Goal: Task Accomplishment & Management: Manage account settings

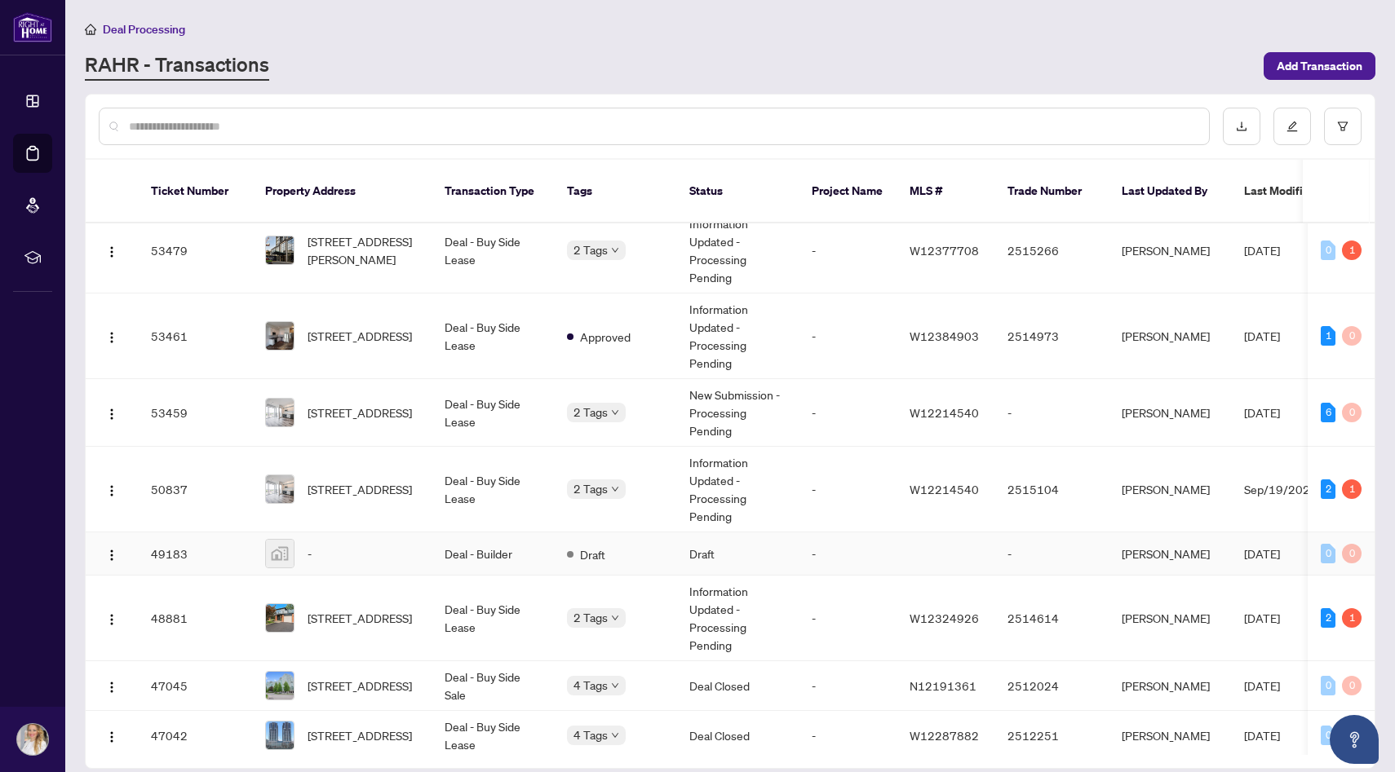
scroll to position [22, 0]
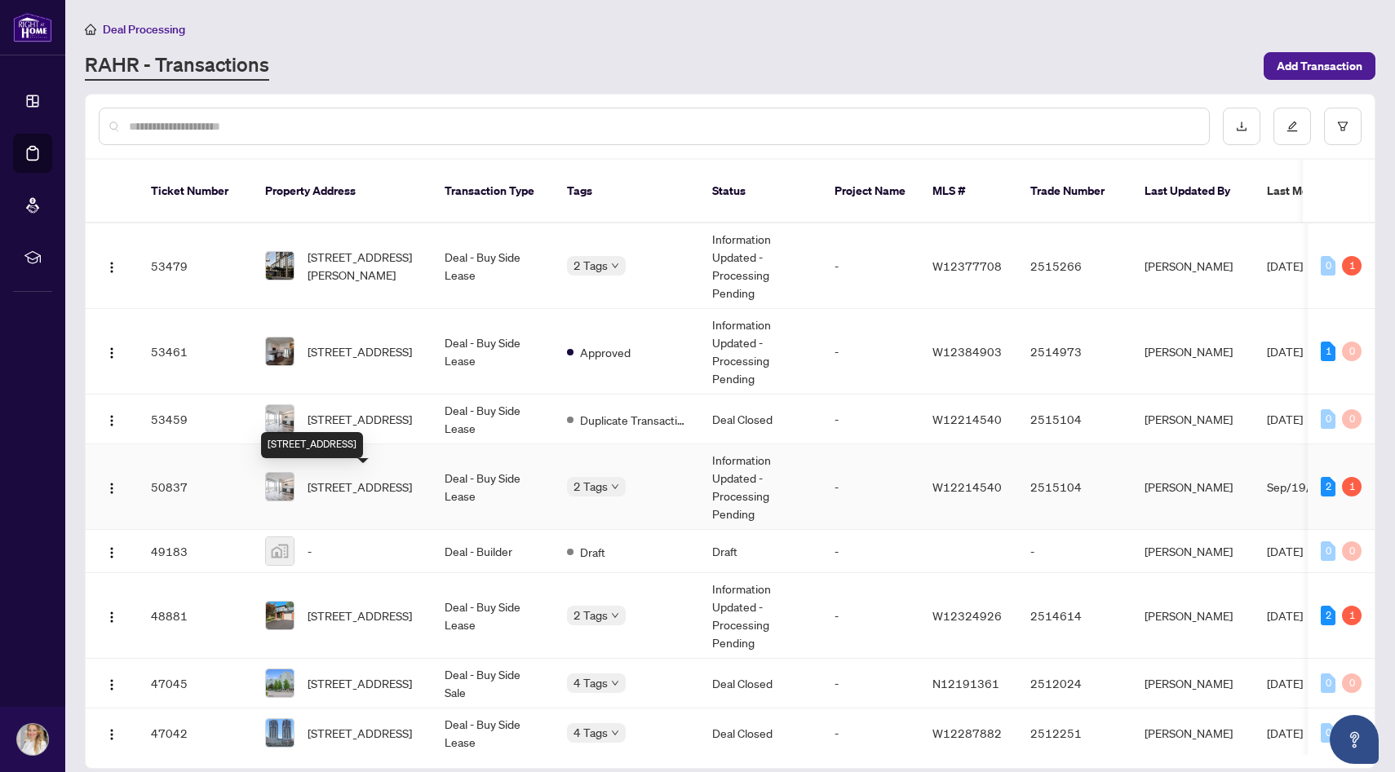
click at [383, 487] on span "[STREET_ADDRESS]" at bounding box center [360, 487] width 104 height 18
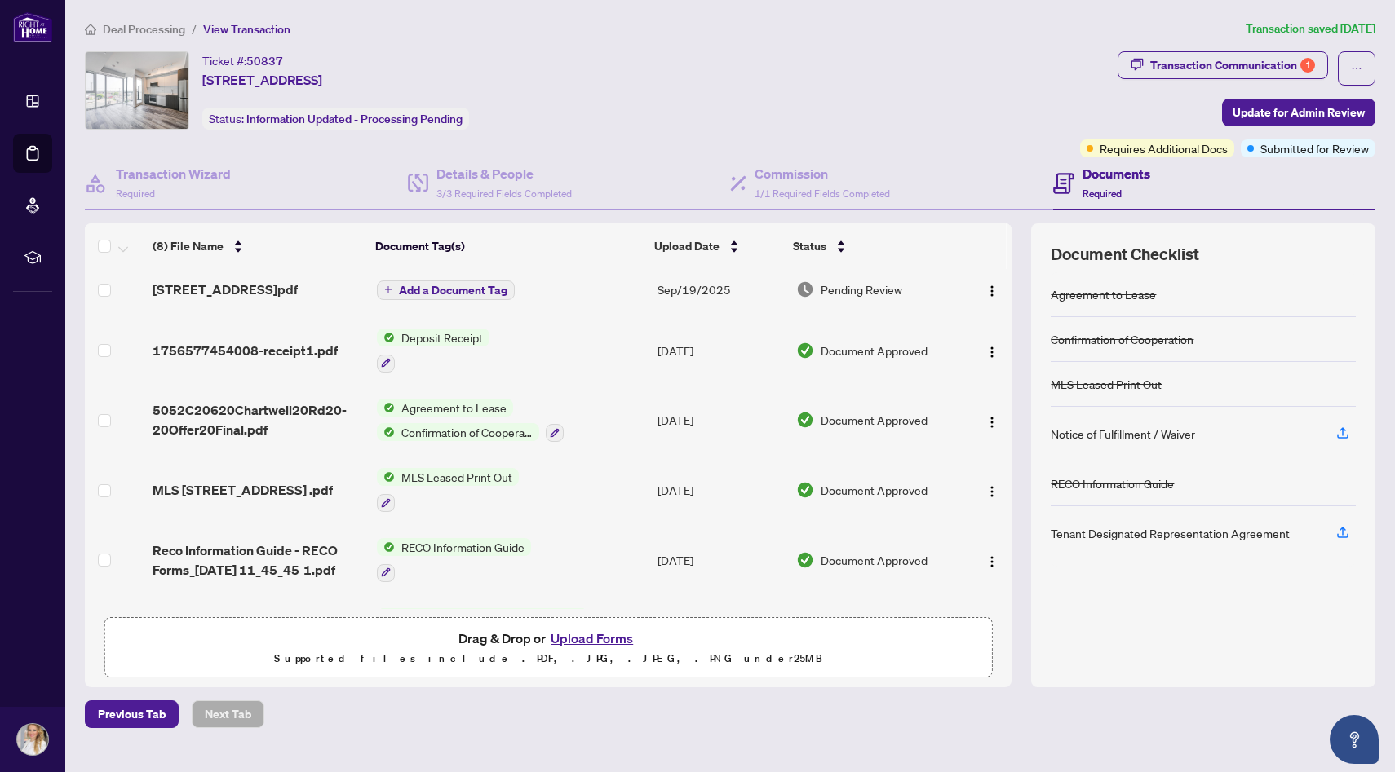
scroll to position [184, 0]
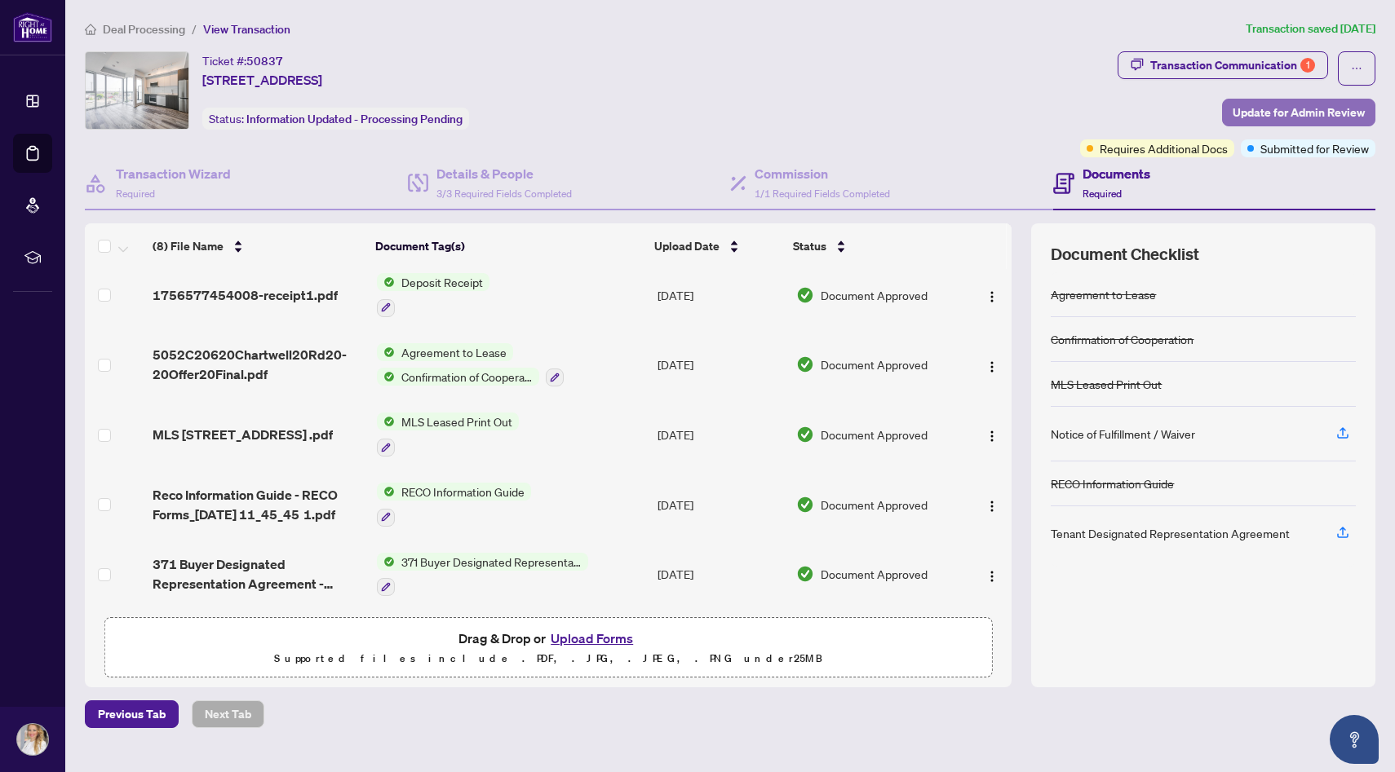
click at [1289, 110] on span "Update for Admin Review" at bounding box center [1299, 113] width 132 height 26
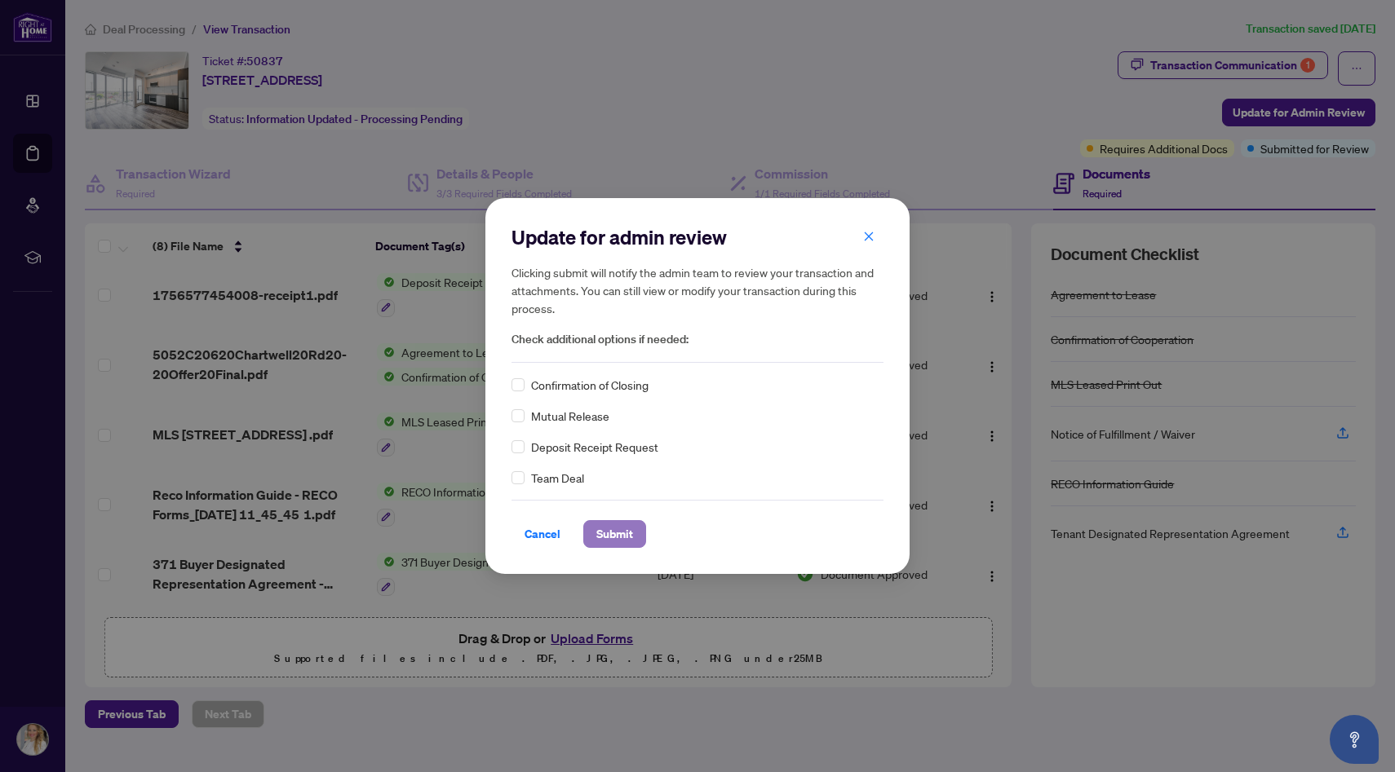
click at [632, 547] on button "Submit" at bounding box center [614, 534] width 63 height 28
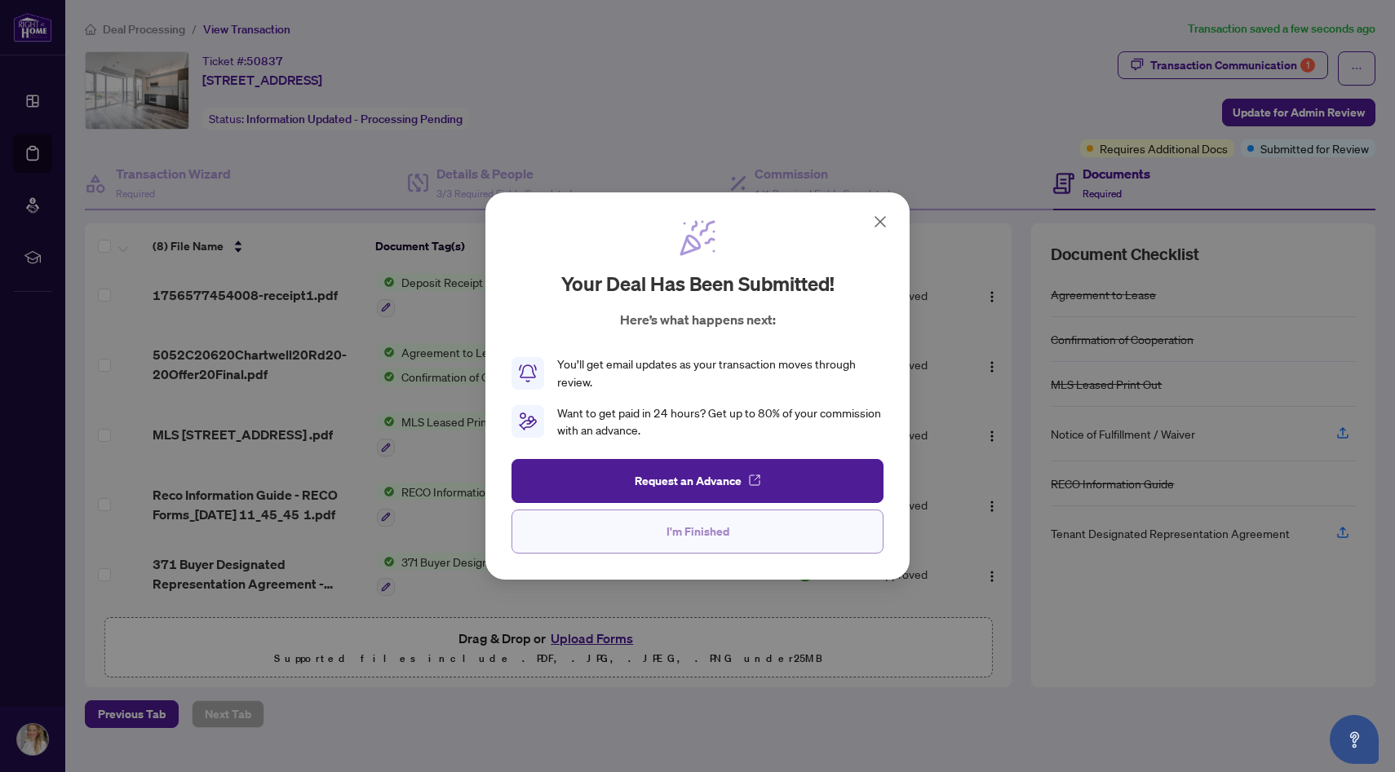
click at [716, 542] on span "I'm Finished" at bounding box center [697, 532] width 63 height 26
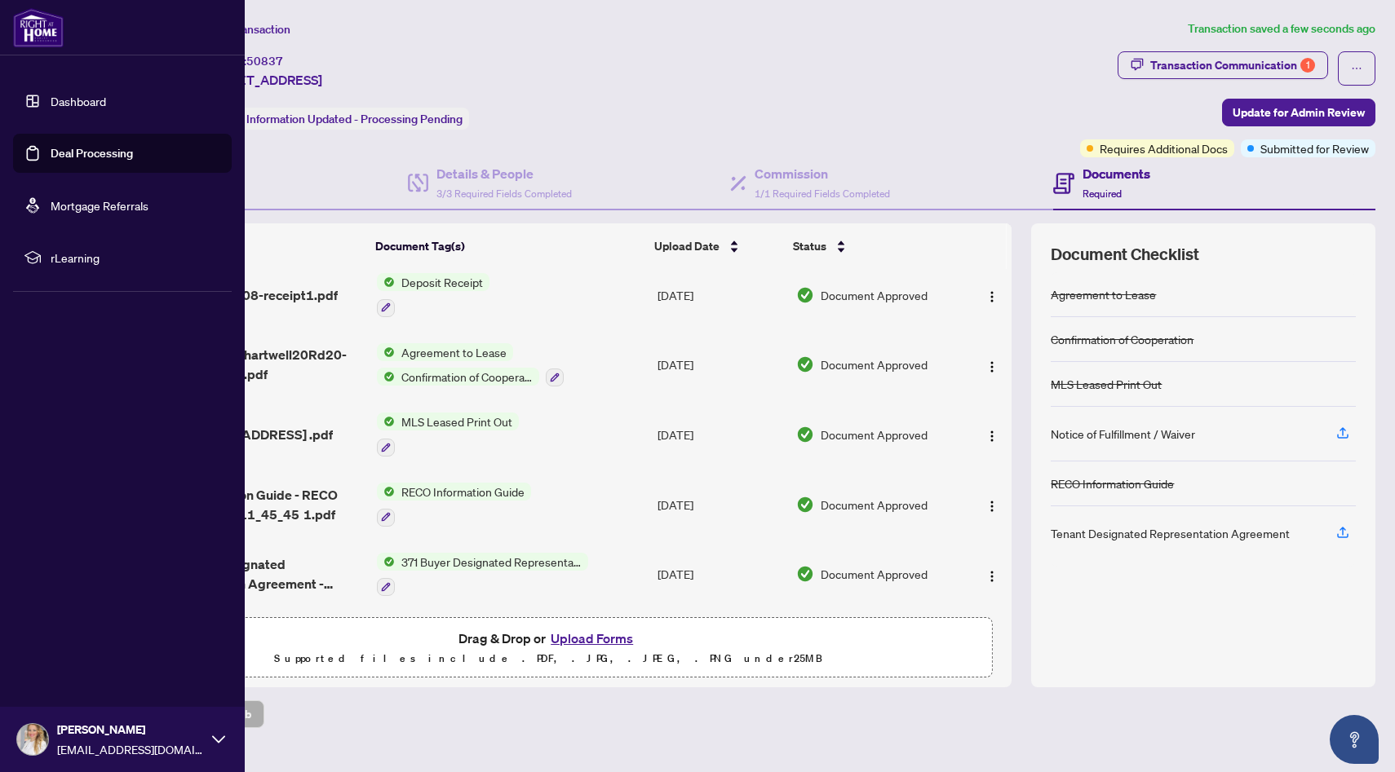
click at [98, 160] on link "Deal Processing" at bounding box center [92, 153] width 82 height 15
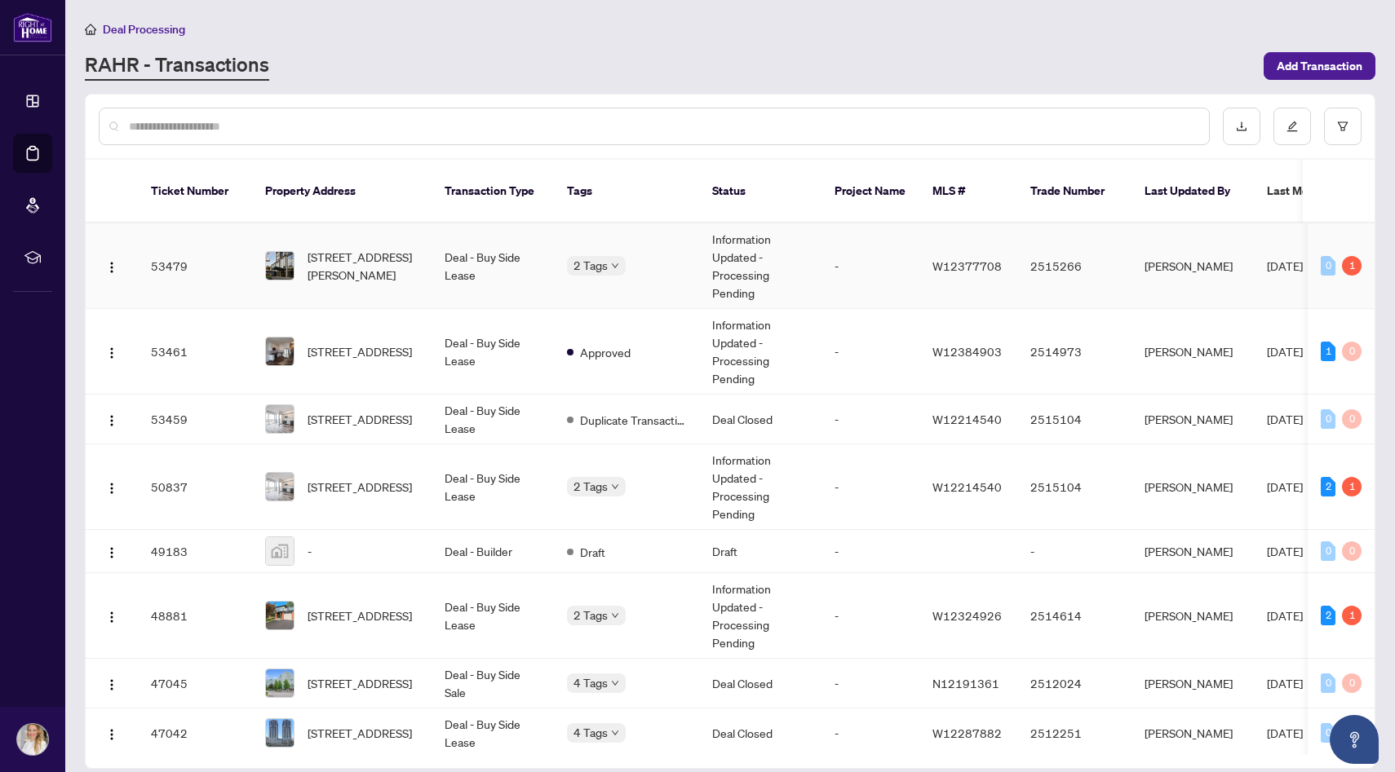
click at [492, 266] on td "Deal - Buy Side Lease" at bounding box center [493, 267] width 122 height 86
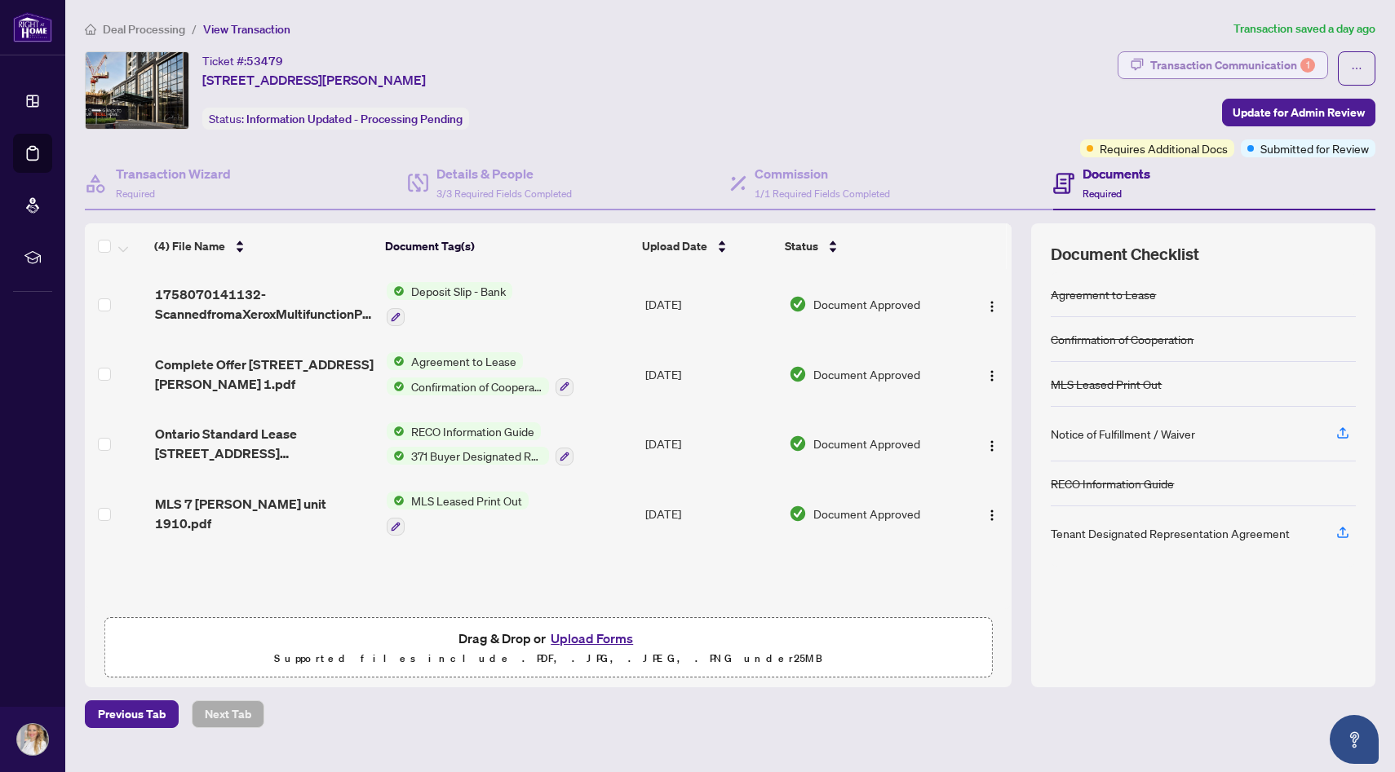
click at [1256, 66] on div "Transaction Communication 1" at bounding box center [1232, 65] width 165 height 26
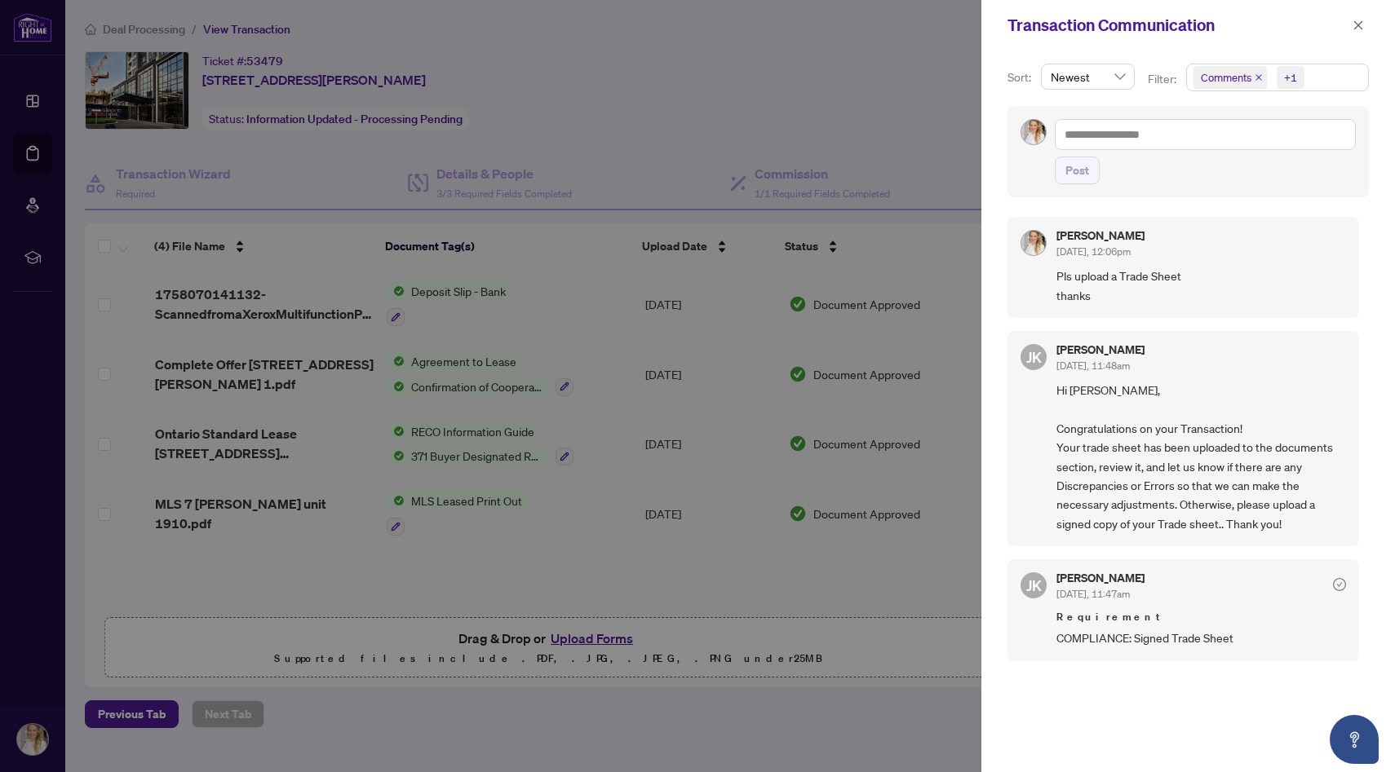
click at [300, 144] on div at bounding box center [697, 386] width 1395 height 772
click at [1355, 24] on icon "close" at bounding box center [1357, 25] width 11 height 11
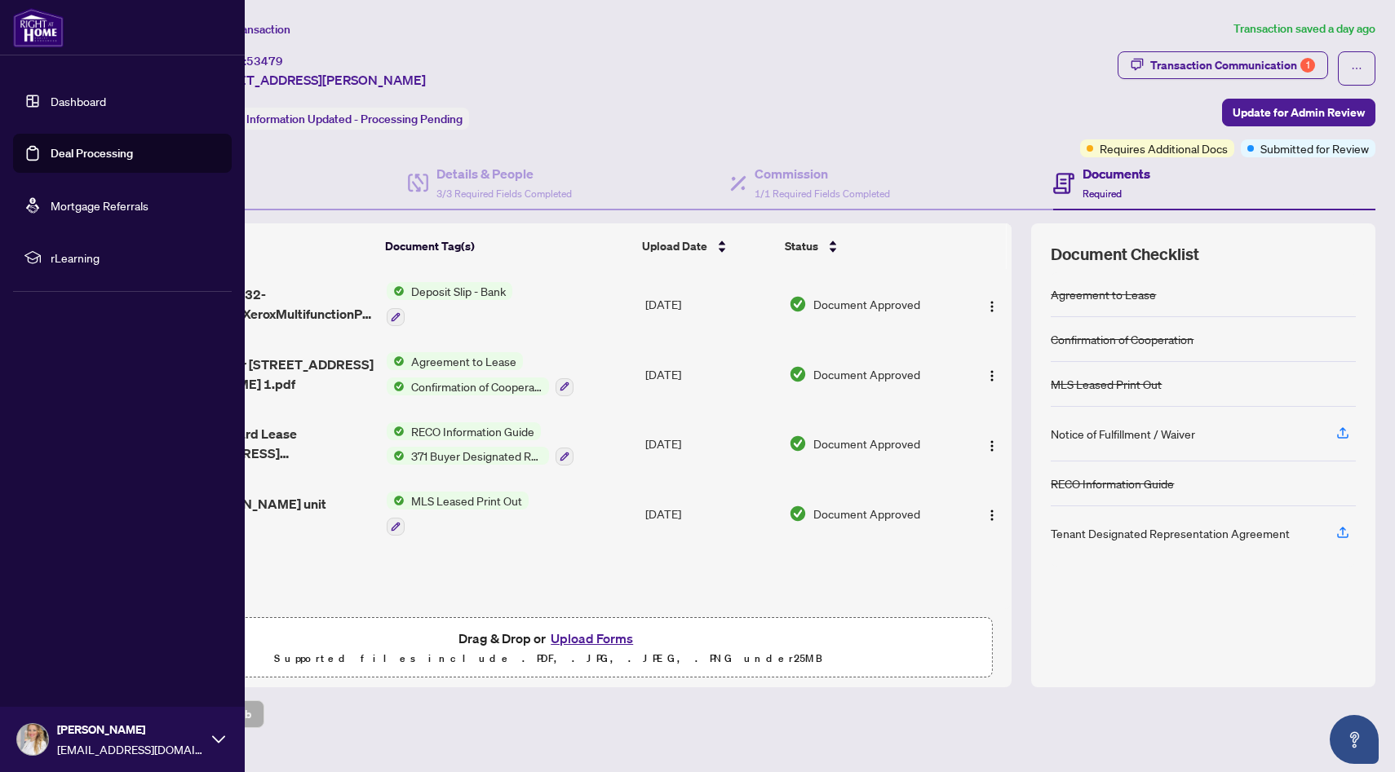
click at [95, 150] on link "Deal Processing" at bounding box center [92, 153] width 82 height 15
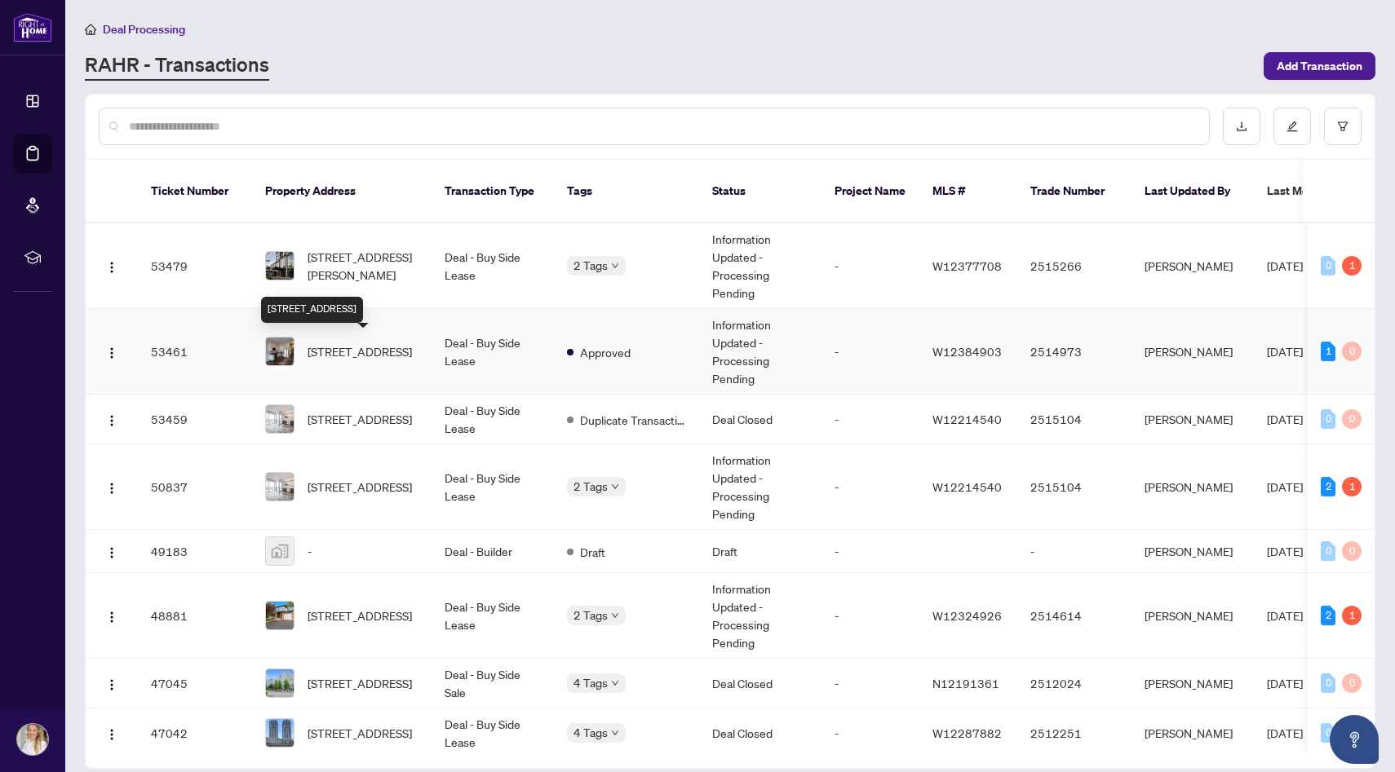
click at [374, 347] on span "[STREET_ADDRESS]" at bounding box center [360, 352] width 104 height 18
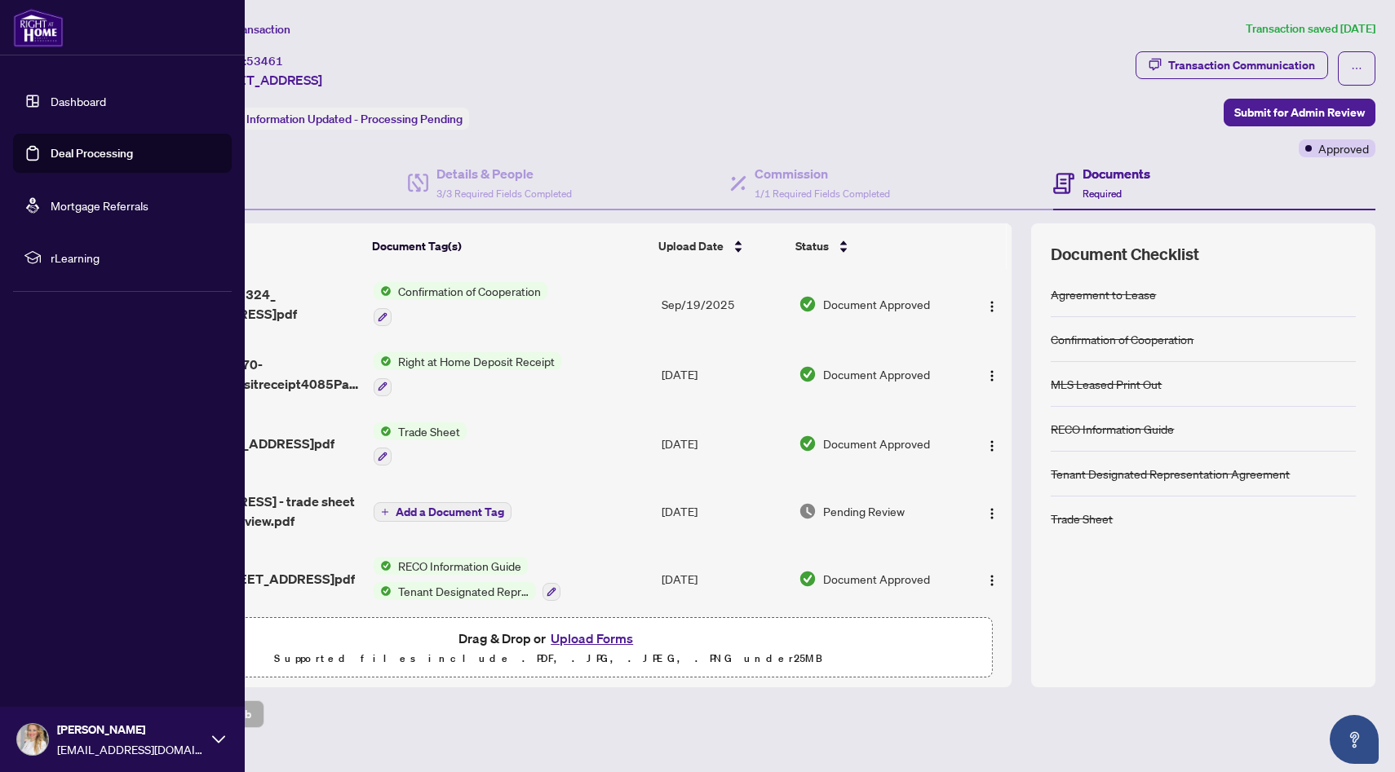
click at [91, 157] on link "Deal Processing" at bounding box center [92, 153] width 82 height 15
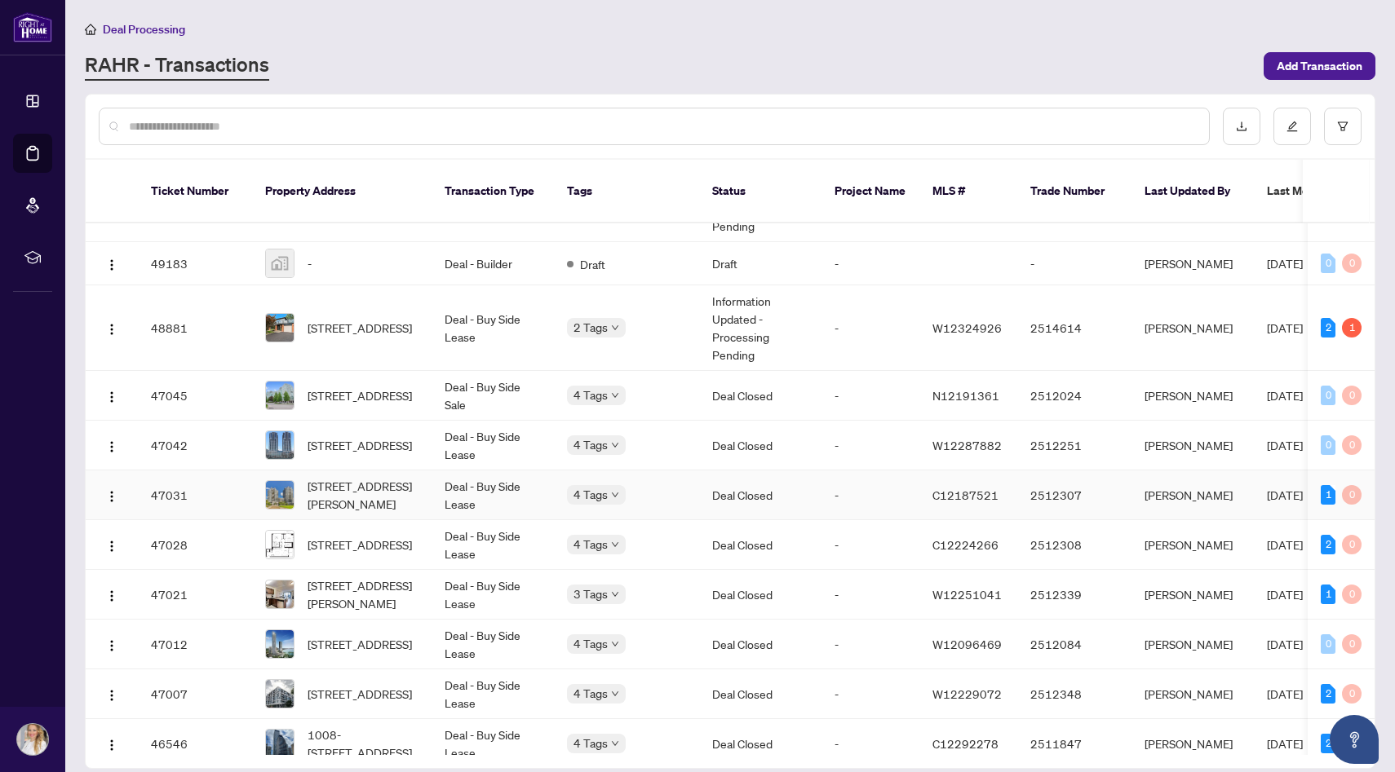
scroll to position [290, 0]
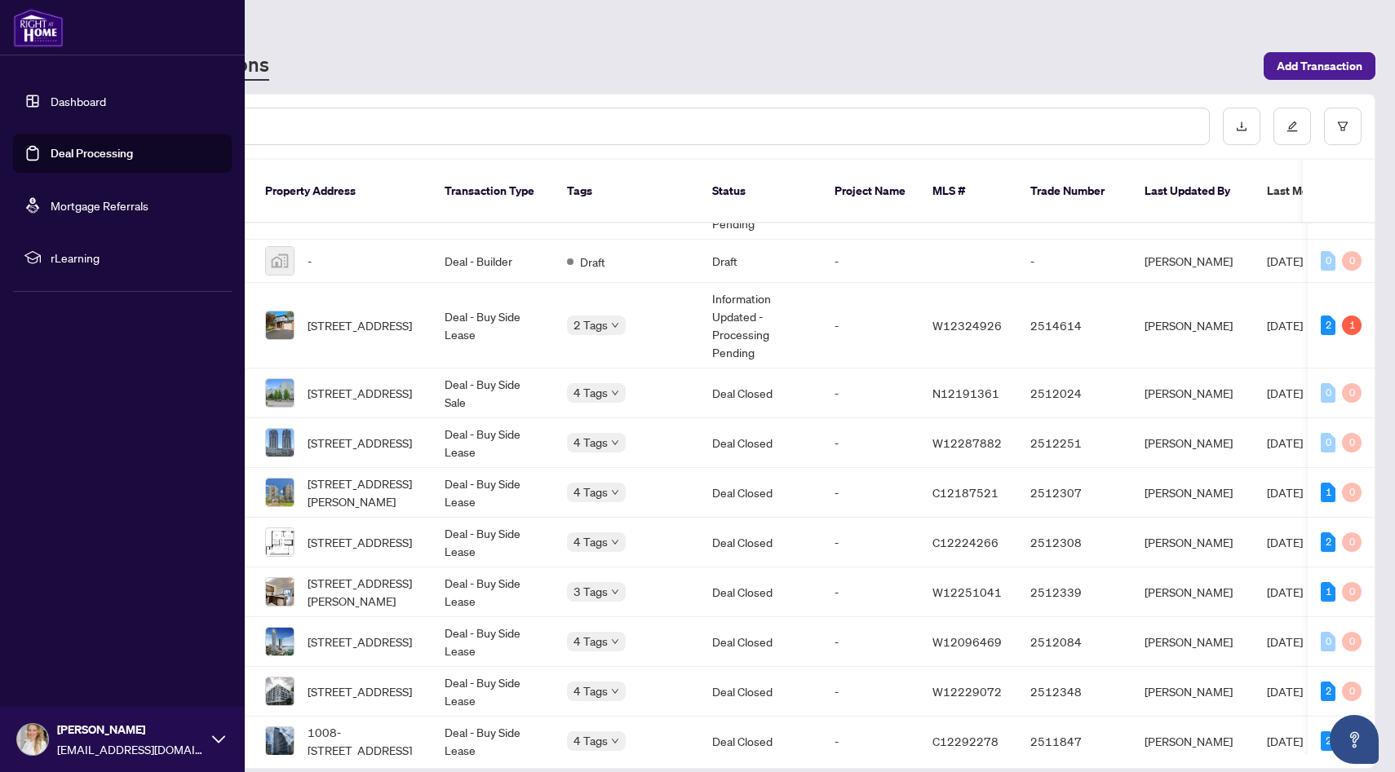
click at [101, 159] on link "Deal Processing" at bounding box center [92, 153] width 82 height 15
